Goal: Transaction & Acquisition: Purchase product/service

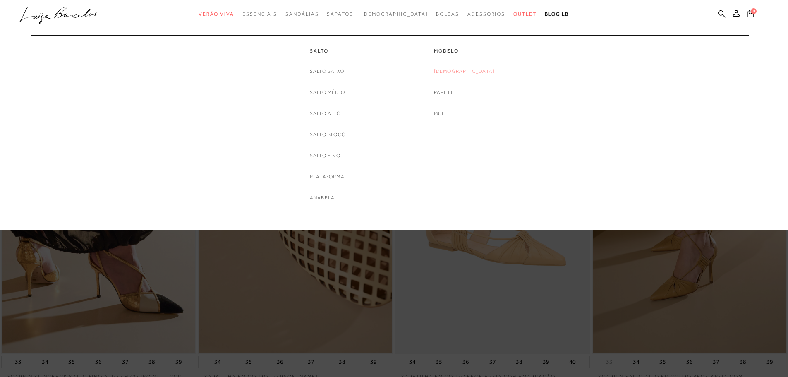
click at [459, 72] on link "Rasteira" at bounding box center [464, 71] width 61 height 9
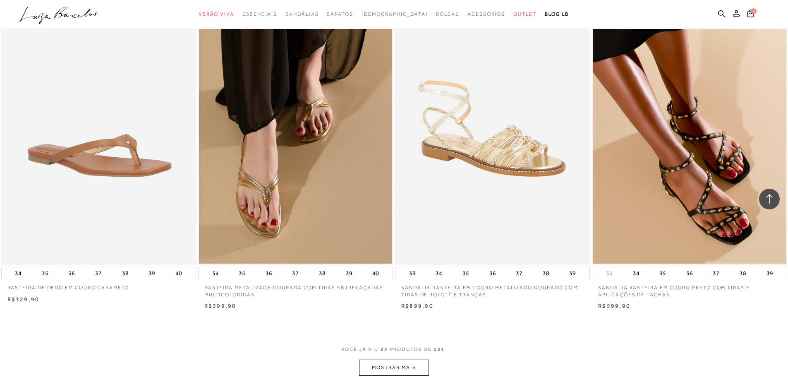
scroll to position [1986, 0]
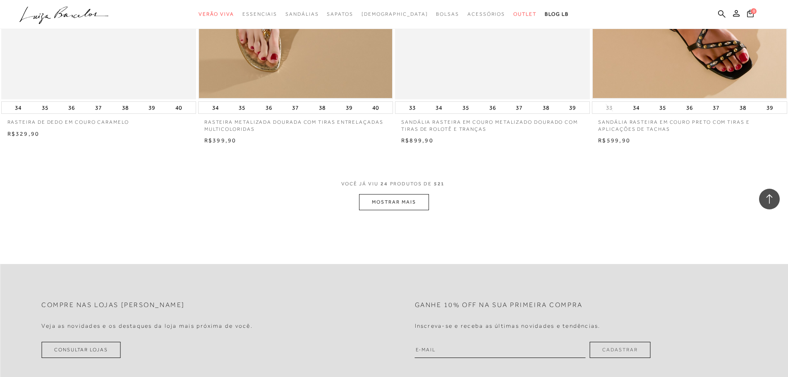
click at [387, 202] on button "MOSTRAR MAIS" at bounding box center [394, 202] width 70 height 16
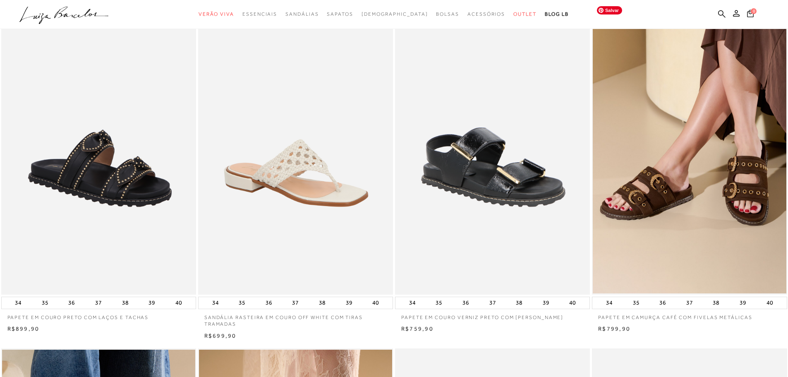
scroll to position [0, 0]
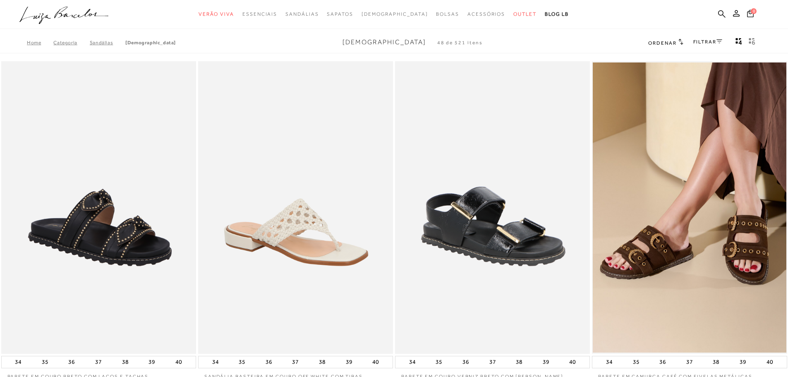
click at [707, 43] on link "FILTRAR" at bounding box center [708, 42] width 29 height 6
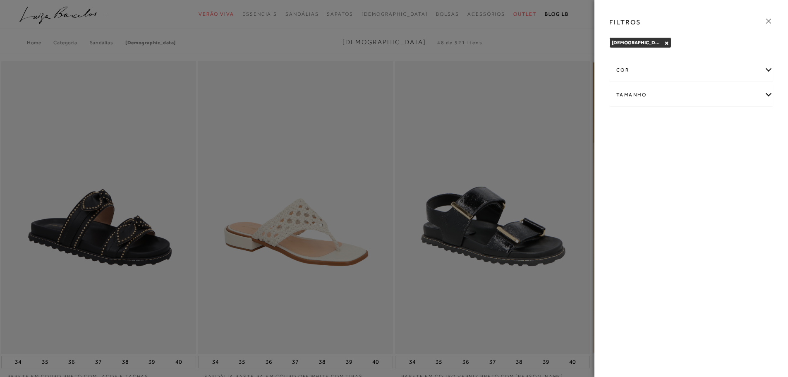
click at [767, 70] on div "cor" at bounding box center [691, 70] width 163 height 22
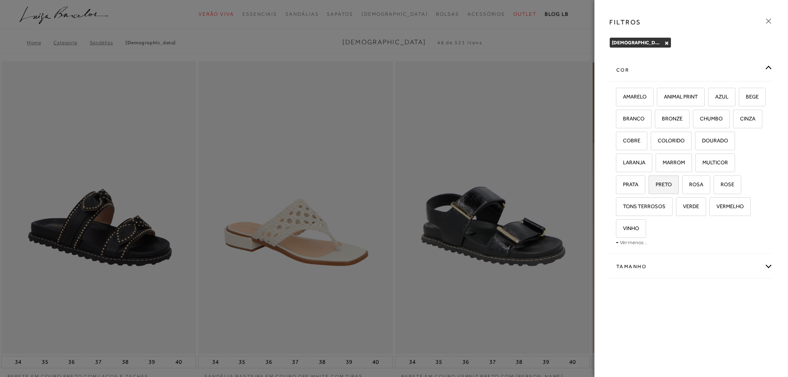
click at [679, 181] on label "PRETO" at bounding box center [663, 185] width 29 height 18
click at [656, 182] on input "PRETO" at bounding box center [652, 186] width 8 height 8
checkbox input "true"
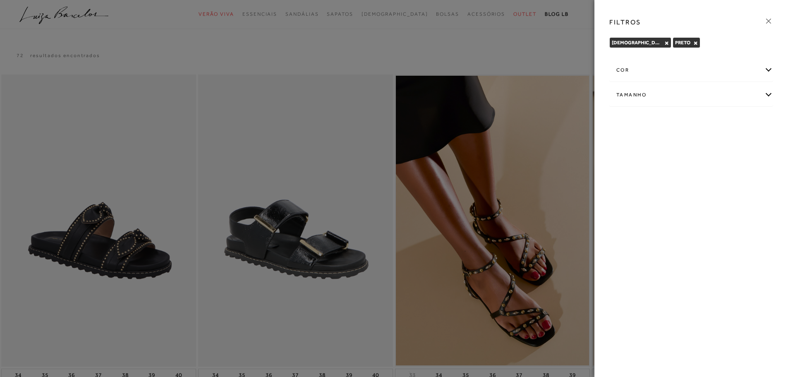
click at [348, 143] on div at bounding box center [394, 188] width 788 height 377
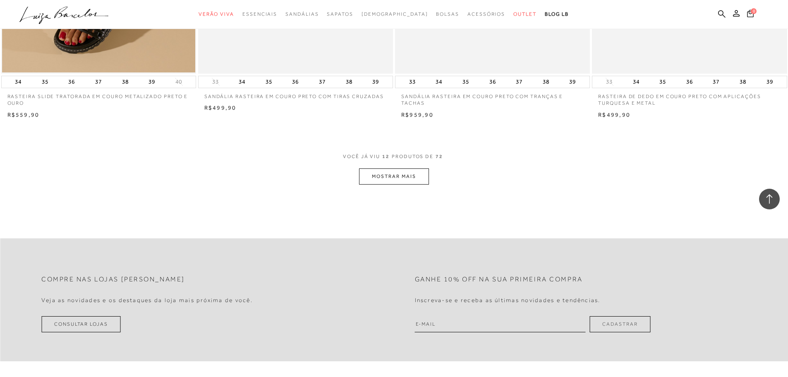
scroll to position [993, 0]
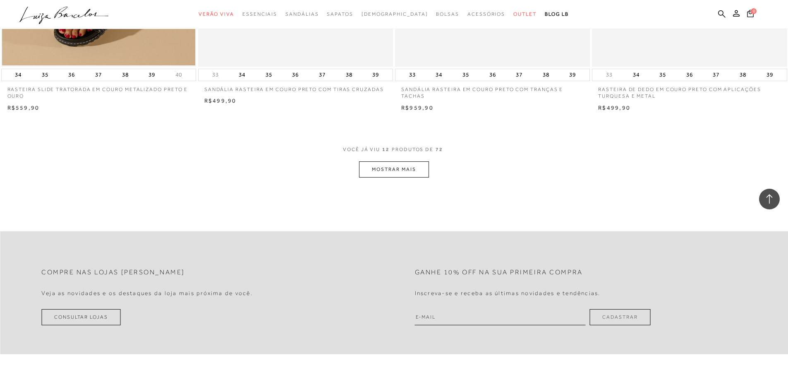
click at [391, 167] on button "MOSTRAR MAIS" at bounding box center [394, 169] width 70 height 16
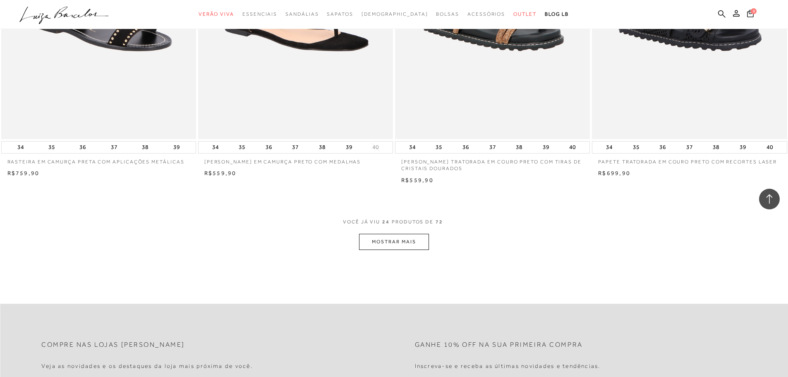
scroll to position [1947, 0]
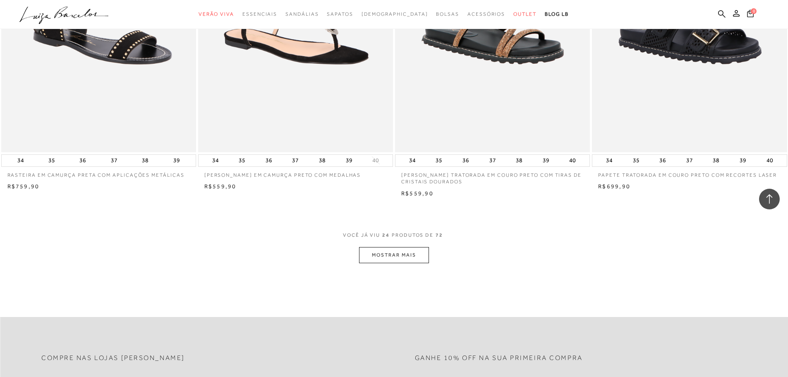
click at [396, 253] on button "MOSTRAR MAIS" at bounding box center [394, 255] width 70 height 16
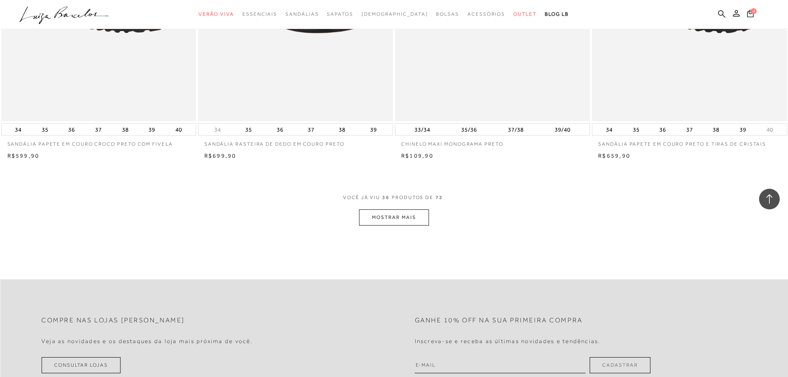
scroll to position [3023, 0]
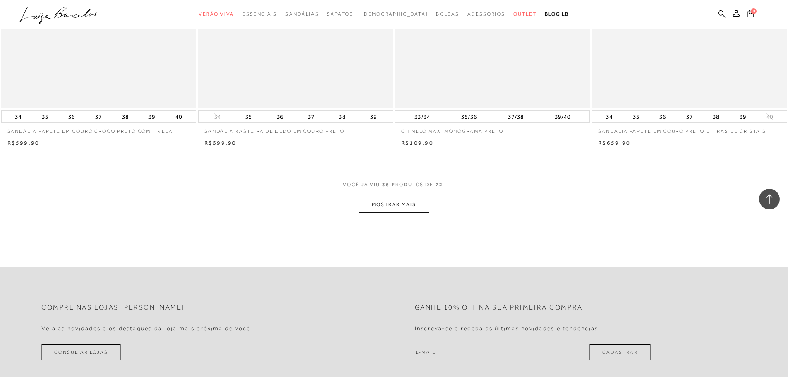
click at [403, 204] on button "MOSTRAR MAIS" at bounding box center [394, 205] width 70 height 16
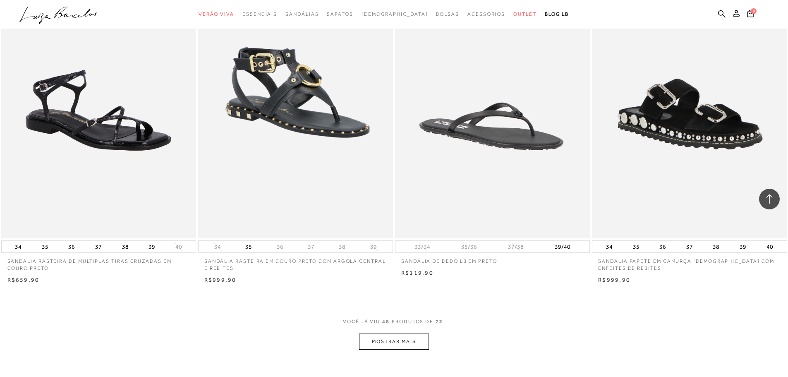
scroll to position [3933, 0]
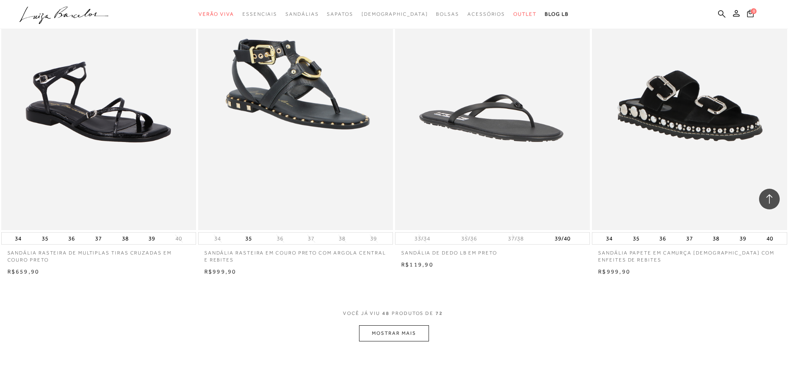
click at [394, 336] on button "MOSTRAR MAIS" at bounding box center [394, 333] width 70 height 16
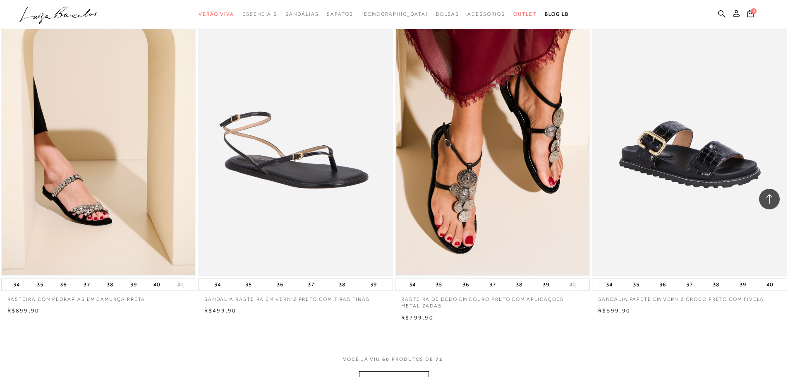
scroll to position [5092, 0]
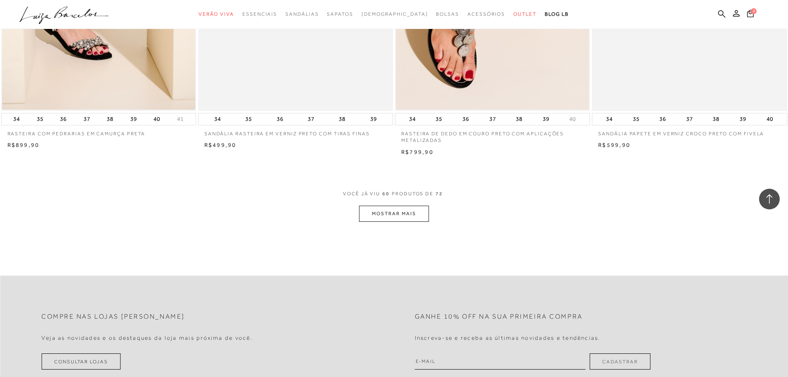
click at [385, 213] on button "MOSTRAR MAIS" at bounding box center [394, 214] width 70 height 16
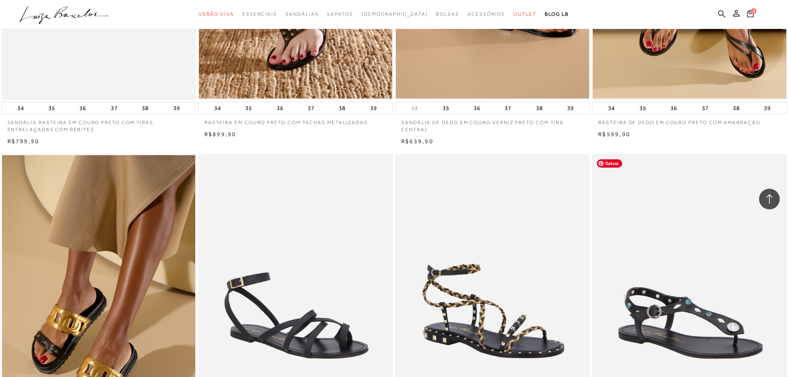
scroll to position [498, 0]
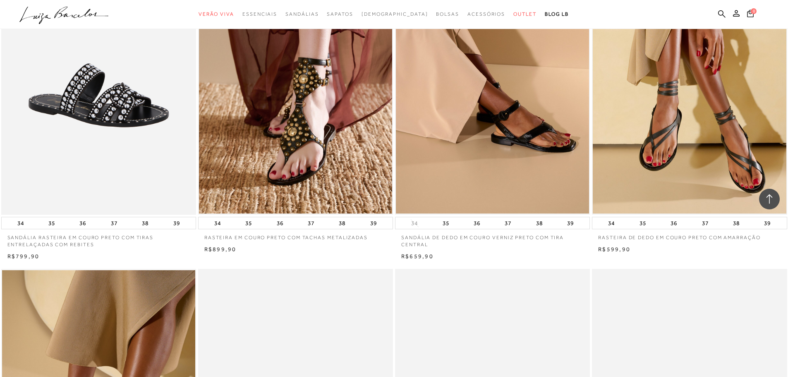
click at [667, 127] on img at bounding box center [689, 69] width 193 height 290
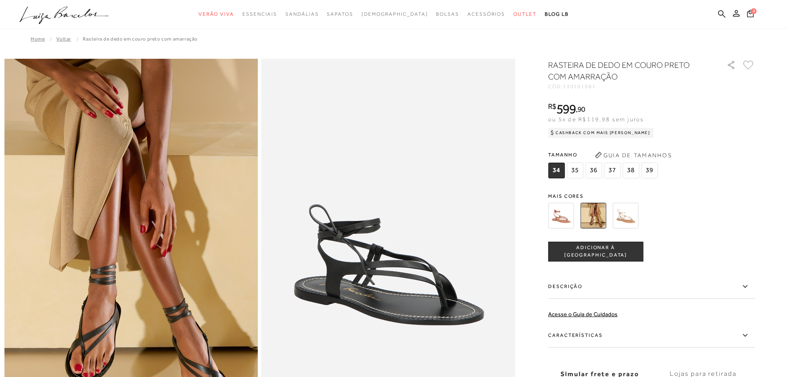
click at [568, 218] on img at bounding box center [561, 216] width 26 height 26
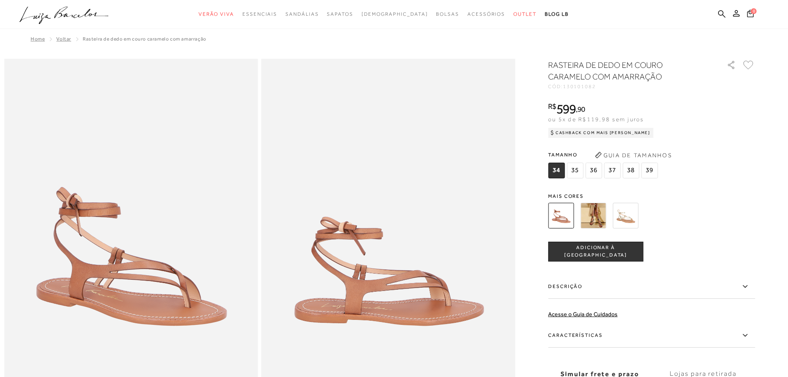
click at [625, 218] on img at bounding box center [626, 216] width 26 height 26
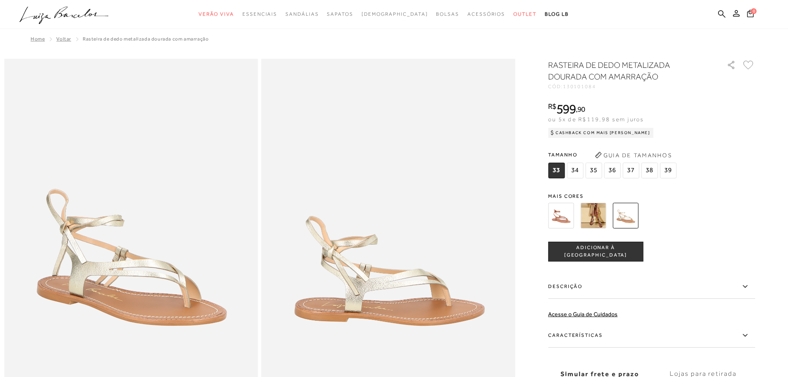
click at [562, 218] on img at bounding box center [561, 216] width 26 height 26
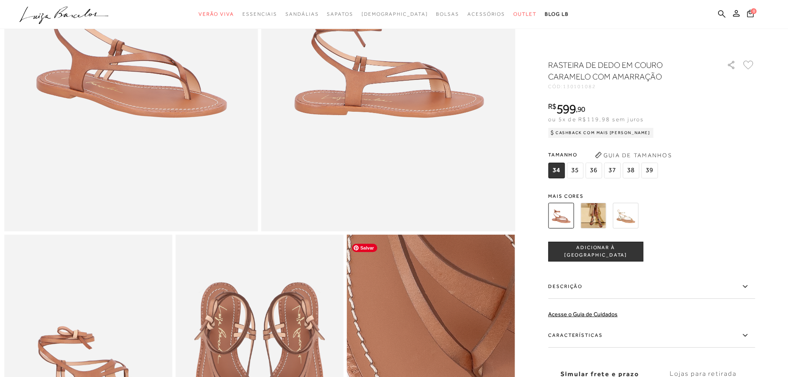
scroll to position [166, 0]
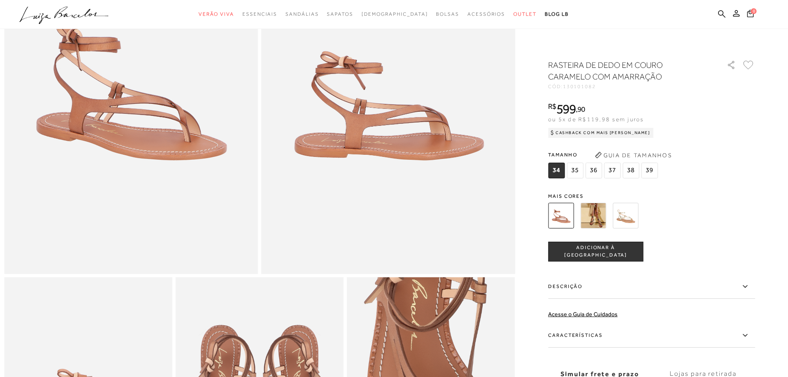
click at [602, 219] on img at bounding box center [594, 216] width 26 height 26
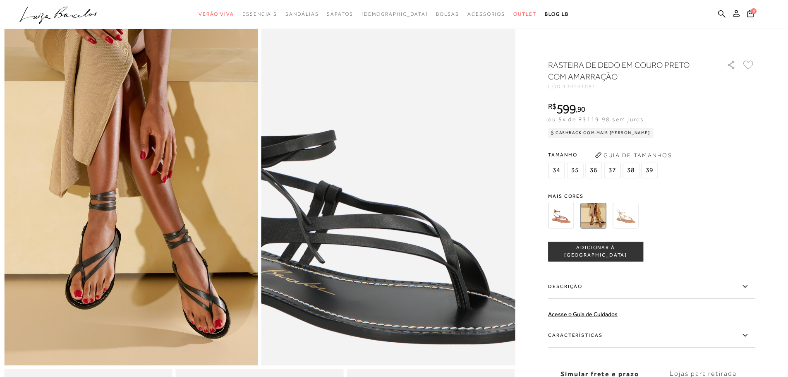
scroll to position [124, 0]
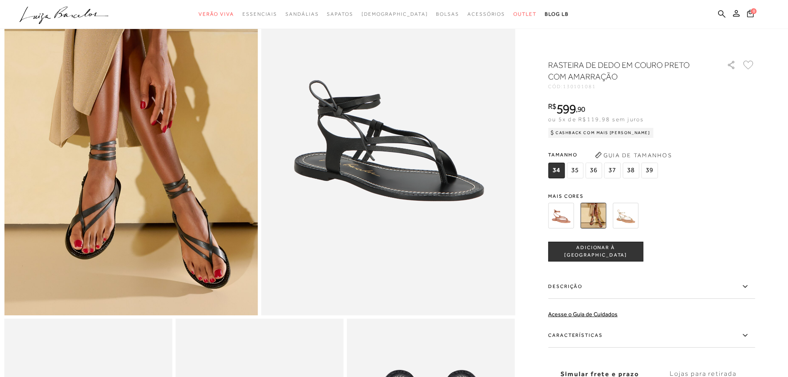
click at [615, 170] on span "37" at bounding box center [612, 171] width 17 height 16
click at [605, 254] on span "ADICIONAR À SACOLA" at bounding box center [596, 251] width 94 height 14
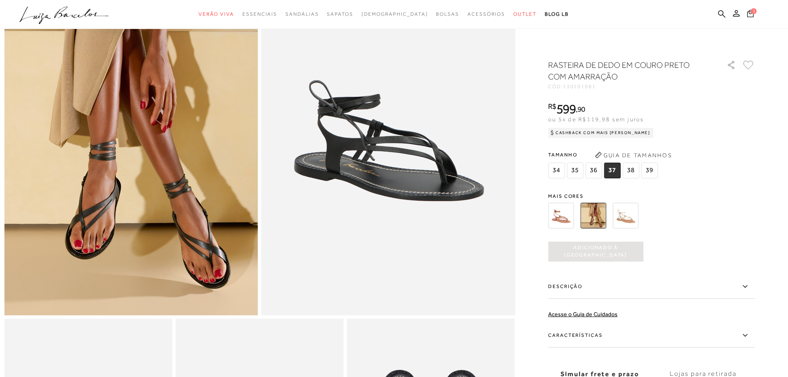
click at [749, 13] on icon at bounding box center [750, 13] width 7 height 7
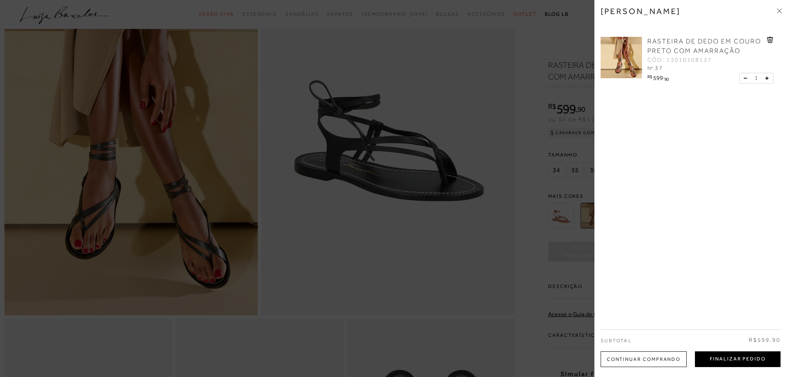
click at [721, 357] on button "Finalizar Pedido" at bounding box center [738, 359] width 86 height 16
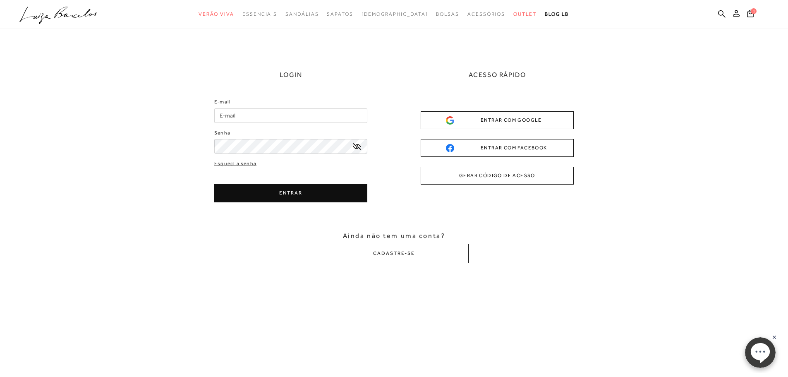
click at [253, 112] on input "E-mail" at bounding box center [290, 115] width 153 height 14
type input "aguiardesign@uol.com.br"
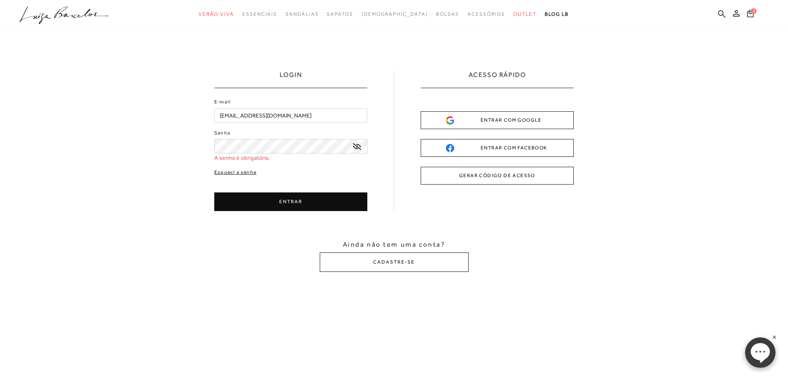
click at [238, 163] on div "E-mail aguiardesign@uol.com.br Senha A senha é obrigatória. Esqueci a senha ENT…" at bounding box center [290, 154] width 153 height 113
click at [240, 173] on link "Esqueci a senha" at bounding box center [235, 172] width 42 height 8
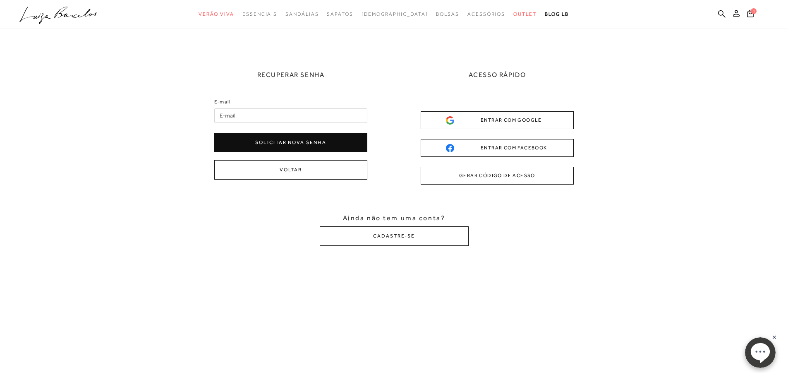
click at [262, 114] on input "E-mail" at bounding box center [290, 115] width 153 height 14
type input "aguiardesign@uol.com.br"
click at [306, 142] on button "Solicitar nova senha" at bounding box center [290, 142] width 153 height 19
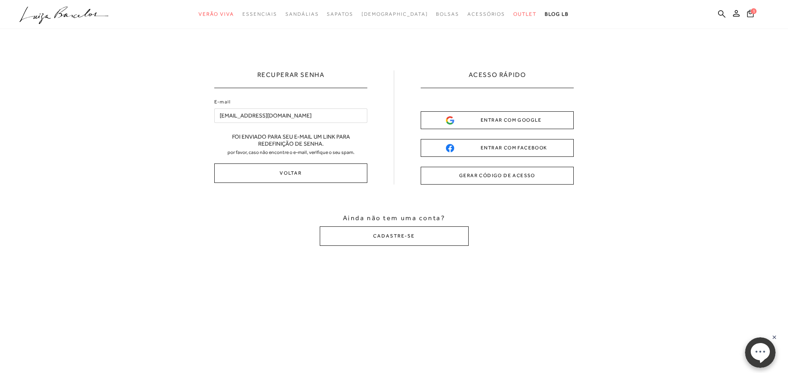
click at [493, 175] on button "GERAR CÓDIGO DE ACESSO" at bounding box center [497, 176] width 153 height 18
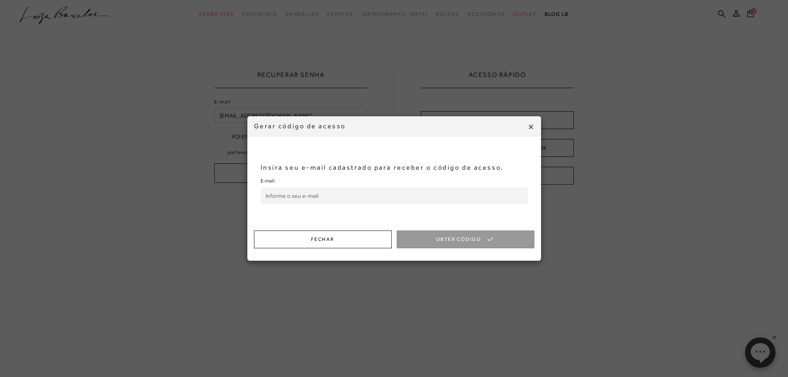
click at [331, 198] on input "E-mail:" at bounding box center [394, 195] width 267 height 17
type input "aguiardesign@uol.com.br"
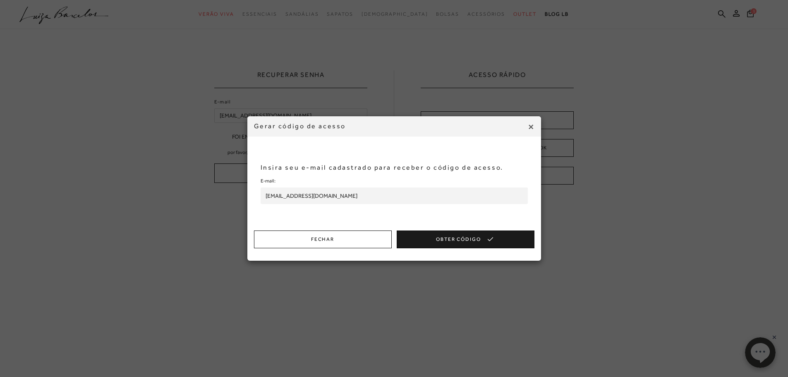
click at [437, 238] on button "Obter Código" at bounding box center [466, 239] width 138 height 18
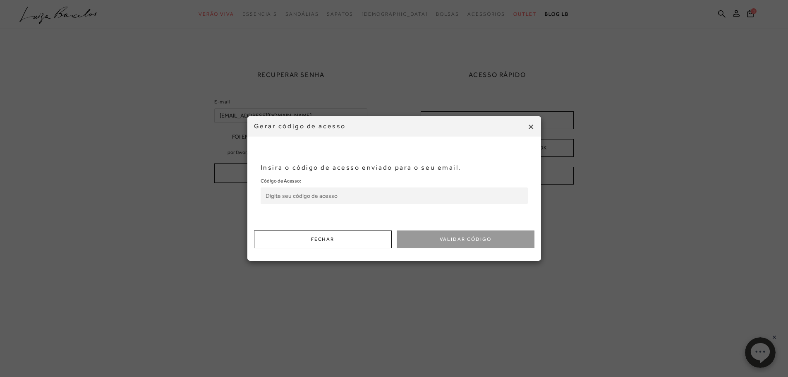
click at [295, 193] on input "Código de Acesso:" at bounding box center [394, 195] width 267 height 17
paste input "693635772"
type input "693635772"
click at [459, 236] on button "Validar Código" at bounding box center [466, 239] width 138 height 18
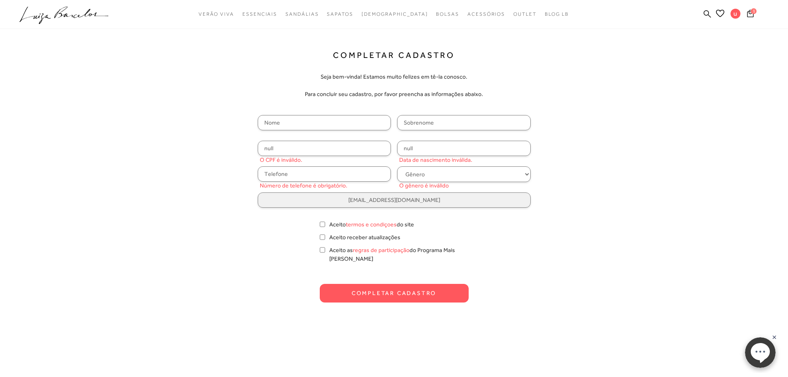
click at [300, 120] on input "text" at bounding box center [325, 122] width 134 height 15
type input "Milena"
type input "Aguiar"
type input "(12) 99777-8801"
click at [287, 147] on input "null" at bounding box center [325, 148] width 134 height 15
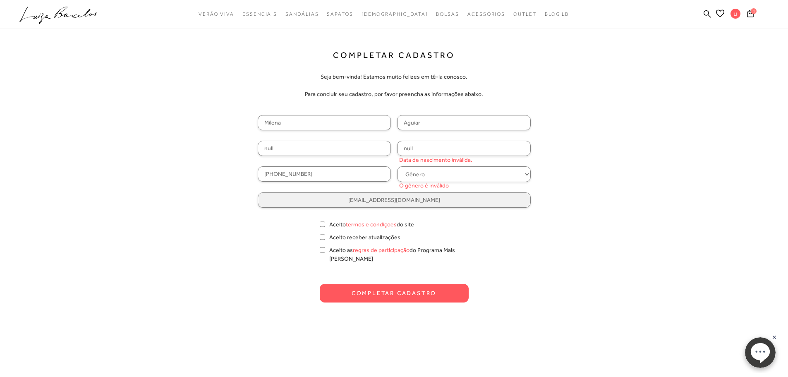
drag, startPoint x: 287, startPoint y: 147, endPoint x: 227, endPoint y: 146, distance: 60.0
click at [227, 146] on div "Completar Cadastro Seja bem-vinda! Estamos muito felizes em tê-la conosco. Para…" at bounding box center [394, 176] width 517 height 252
type input "150.075.678-41"
click at [427, 149] on input "null" at bounding box center [464, 148] width 134 height 15
drag, startPoint x: 427, startPoint y: 149, endPoint x: 371, endPoint y: 146, distance: 56.3
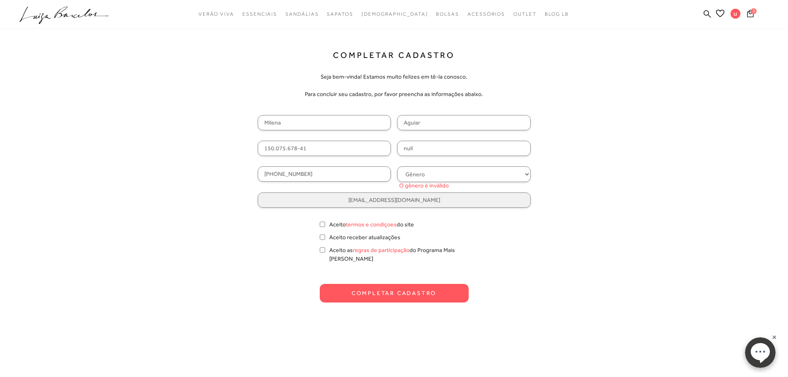
click at [371, 146] on div "Milena Aguiar 150.075.678-41 null (12) 99777-8801 Gênero Feminino Masculino O g…" at bounding box center [394, 161] width 273 height 93
type input "09/11/1970"
click at [423, 173] on select "Gênero Feminino Masculino" at bounding box center [464, 174] width 134 height 16
select select
click at [397, 166] on select "Gênero Feminino Masculino" at bounding box center [464, 174] width 134 height 16
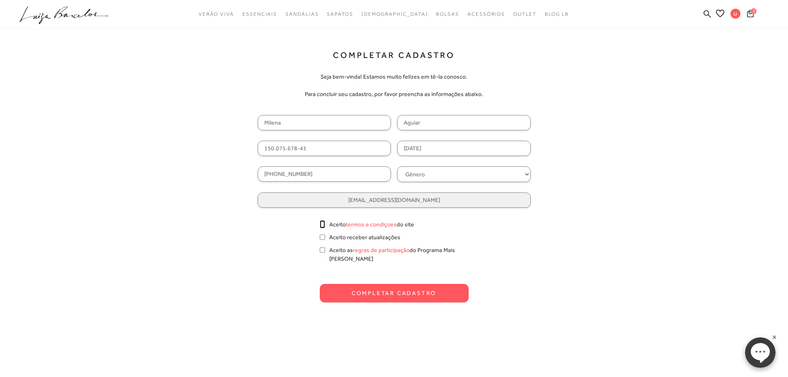
click at [323, 226] on input "Aceito termos e condiçoes do site" at bounding box center [322, 224] width 5 height 8
checkbox input "true"
click at [321, 239] on input "Aceito receber atualizações" at bounding box center [322, 237] width 5 height 8
checkbox input "true"
click at [321, 250] on input "Aceito as regras de participação do Programa Mais Luiza" at bounding box center [322, 250] width 5 height 8
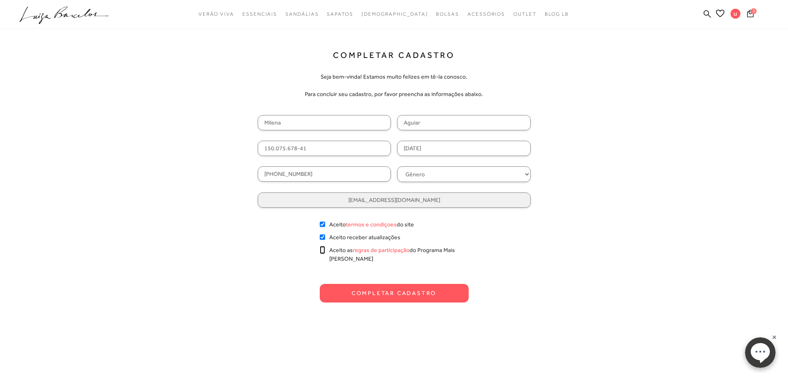
checkbox input "true"
click at [365, 284] on button "Completar Cadastro" at bounding box center [394, 293] width 149 height 19
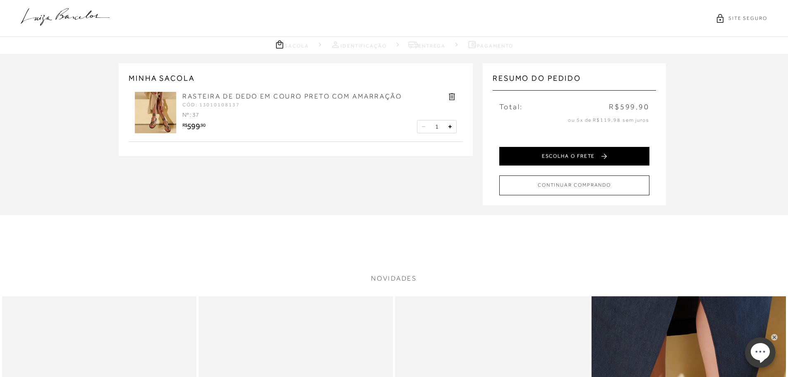
click at [571, 154] on button "ESCOLHA O FRETE" at bounding box center [574, 156] width 150 height 19
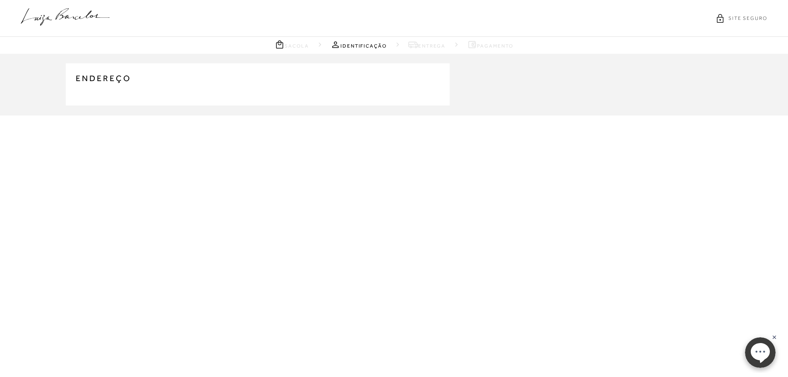
type input "(12) 99777-8801"
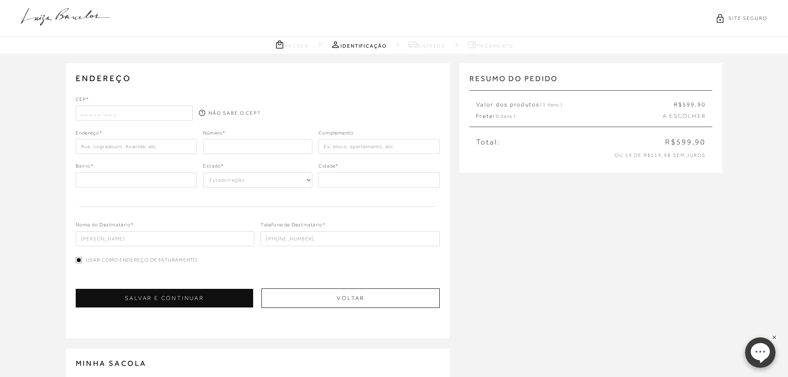
click at [122, 113] on input "text" at bounding box center [135, 113] width 118 height 15
type input "12516-130"
type input "Rua Doutor [PERSON_NAME]"
type input "22"
type input "Rua Doutor Teotônio"
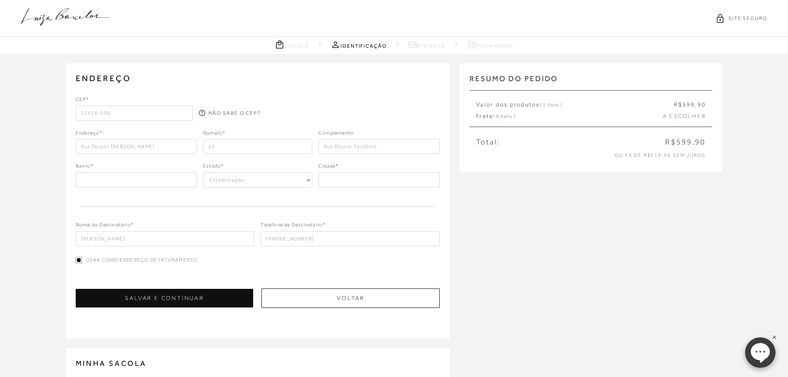
type input "SP"
select select "SP"
type input "GUARATINGUETÁ"
type input "(12) 99777-8801"
type input "Portal das Colinas"
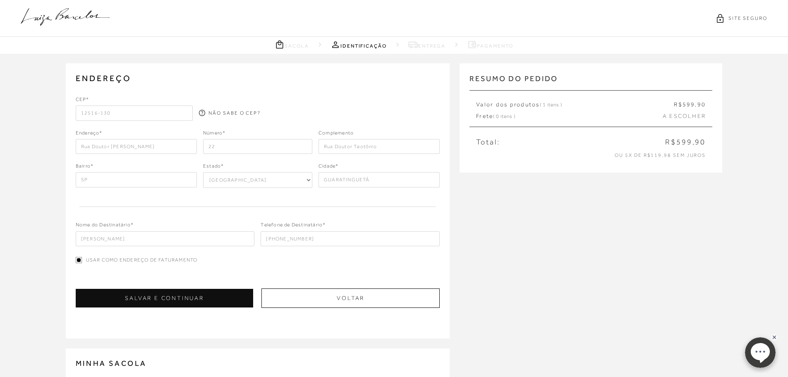
type input "Guaratinguetá"
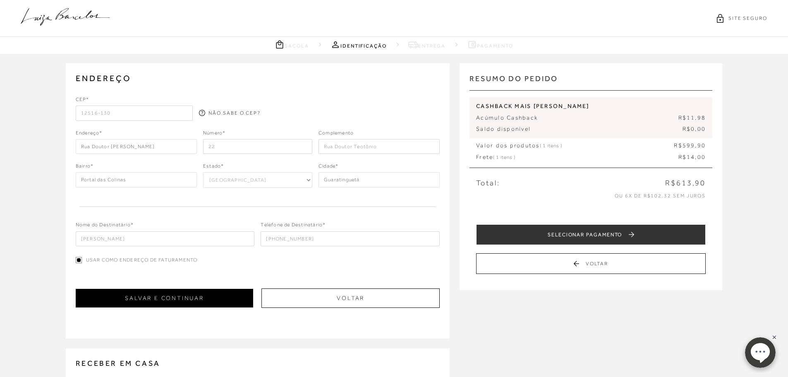
click at [188, 300] on button "SALVAR E CONTINUAR" at bounding box center [165, 298] width 178 height 19
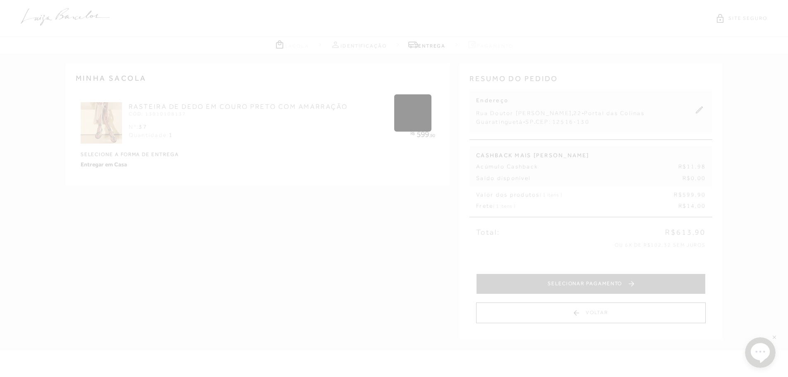
click at [435, 218] on div "Carregando..." at bounding box center [394, 235] width 788 height 283
click at [442, 127] on div "Carregando..." at bounding box center [394, 235] width 788 height 283
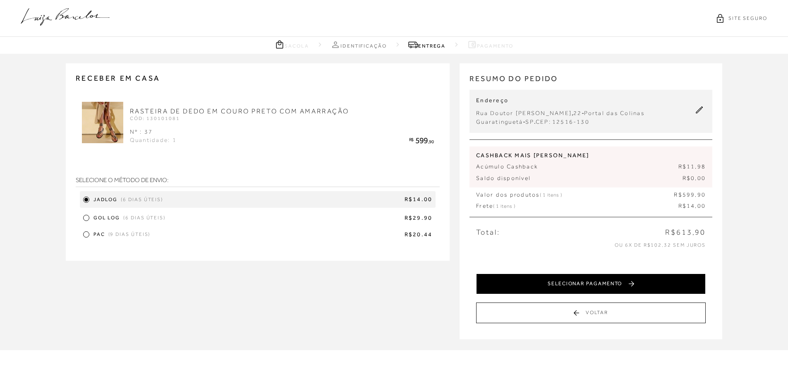
click at [585, 282] on button "SELECIONAR PAGAMENTO" at bounding box center [591, 284] width 230 height 21
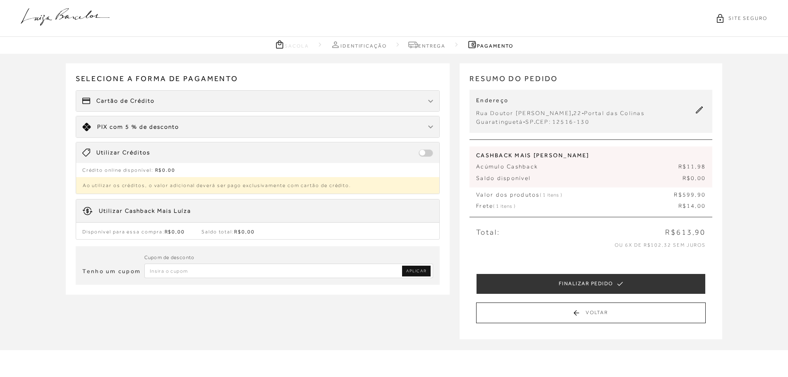
click at [430, 130] on div at bounding box center [430, 127] width 5 height 8
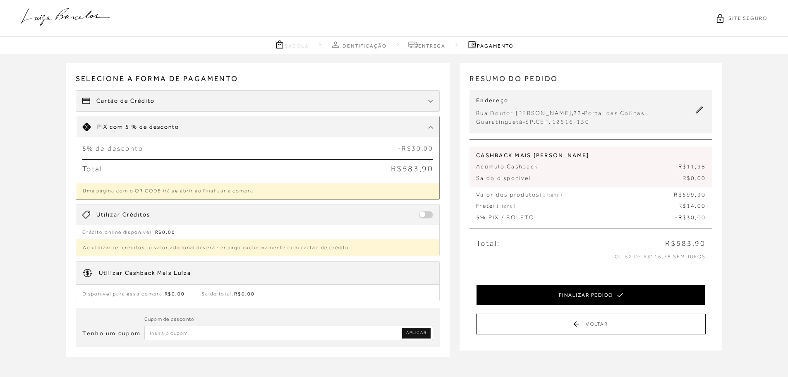
click at [572, 294] on button "FINALIZAR PEDIDO" at bounding box center [591, 295] width 230 height 21
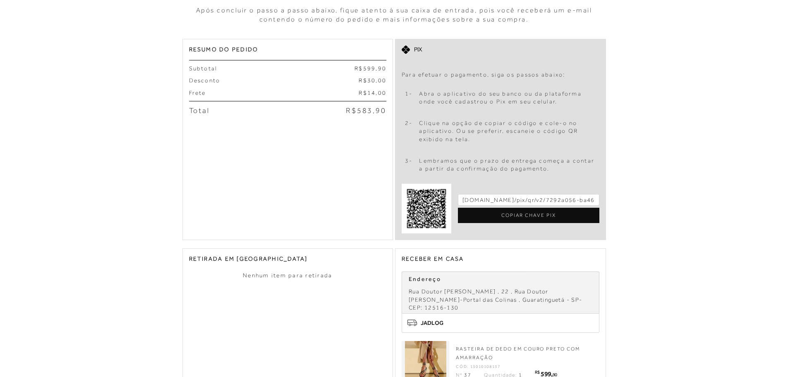
scroll to position [166, 0]
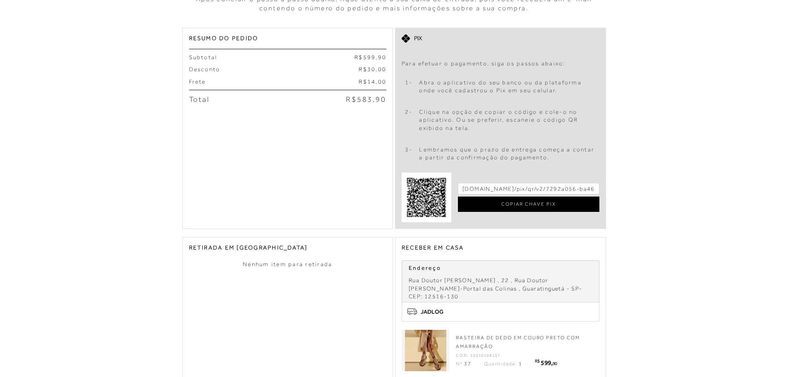
click at [521, 205] on div "COPIAR CHAVE PIX" at bounding box center [529, 204] width 142 height 15
